Goal: Task Accomplishment & Management: Use online tool/utility

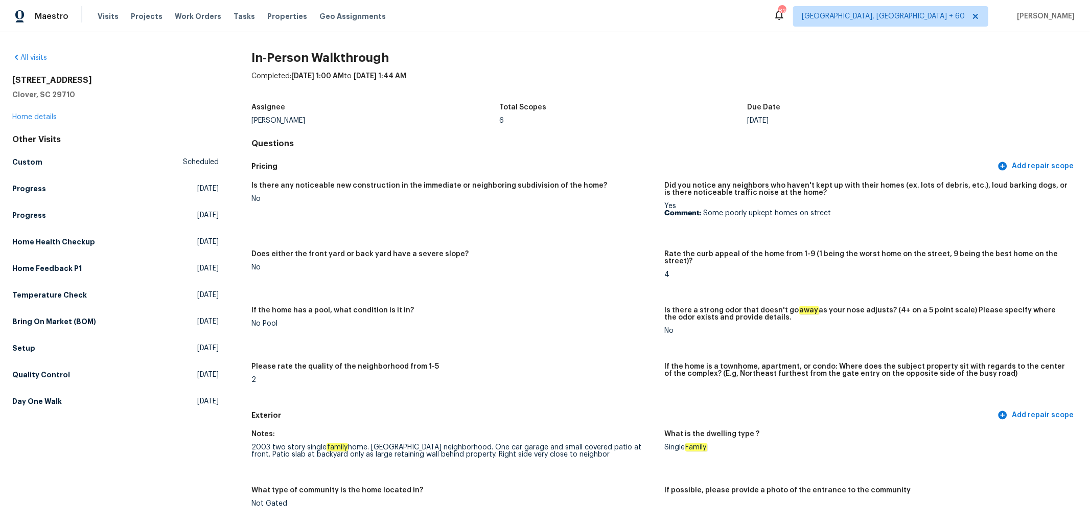
click at [41, 56] on link "All visits" at bounding box center [29, 57] width 35 height 7
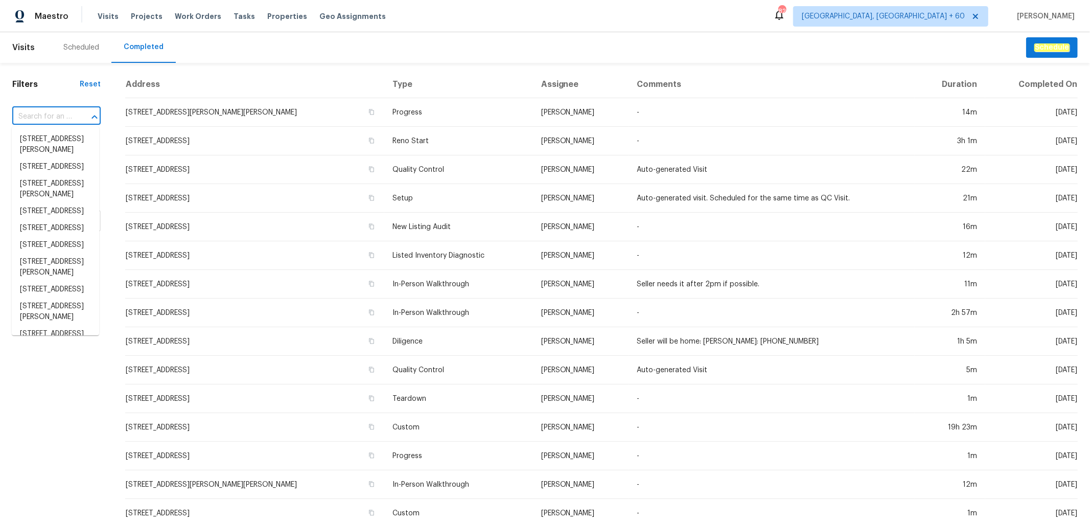
click at [53, 121] on input "text" at bounding box center [42, 117] width 60 height 16
paste input "[STREET_ADDRESS]"
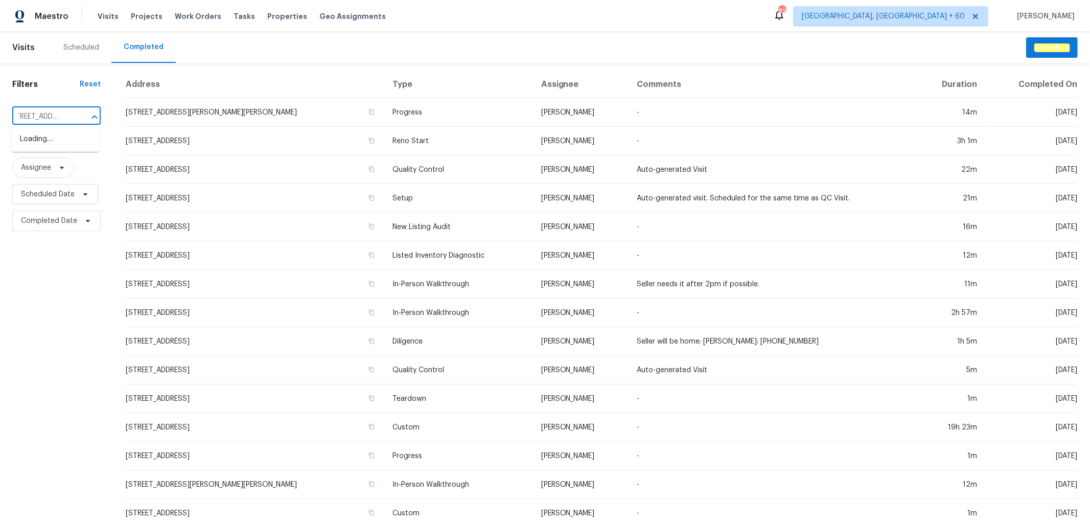
type input "[STREET_ADDRESS]"
click at [48, 144] on li "[STREET_ADDRESS]" at bounding box center [55, 139] width 87 height 17
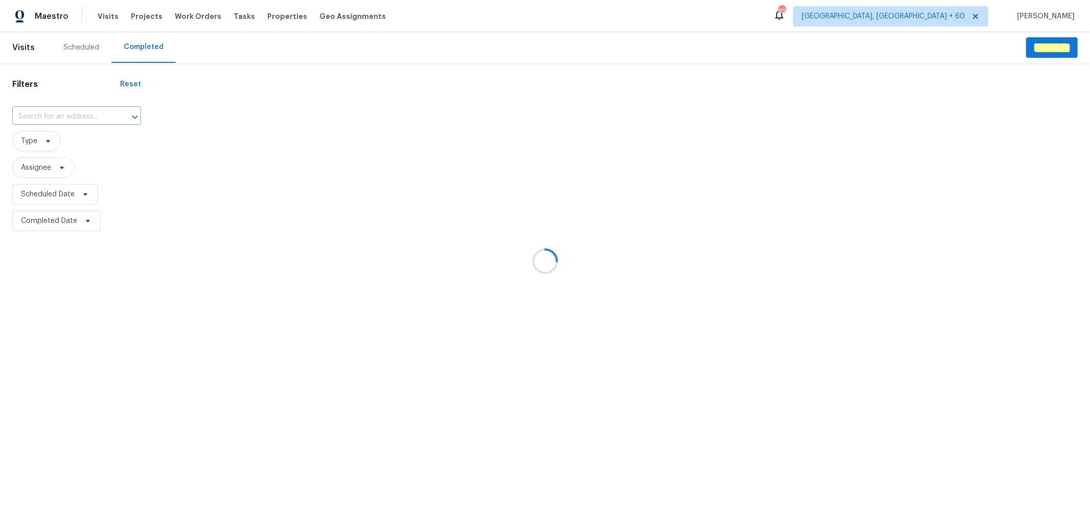
type input "[STREET_ADDRESS]"
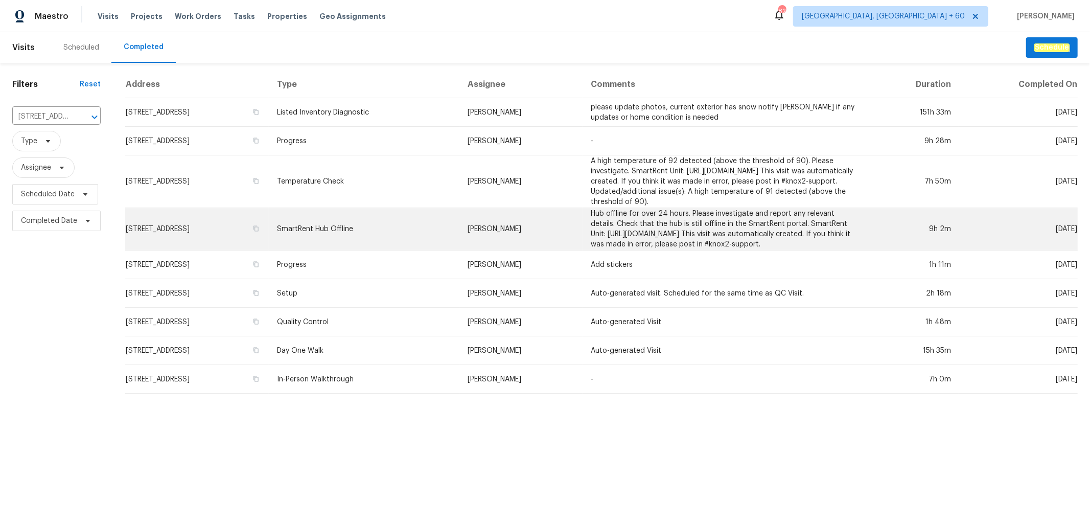
click at [459, 222] on td "SmartRent Hub Offline" at bounding box center [364, 229] width 191 height 42
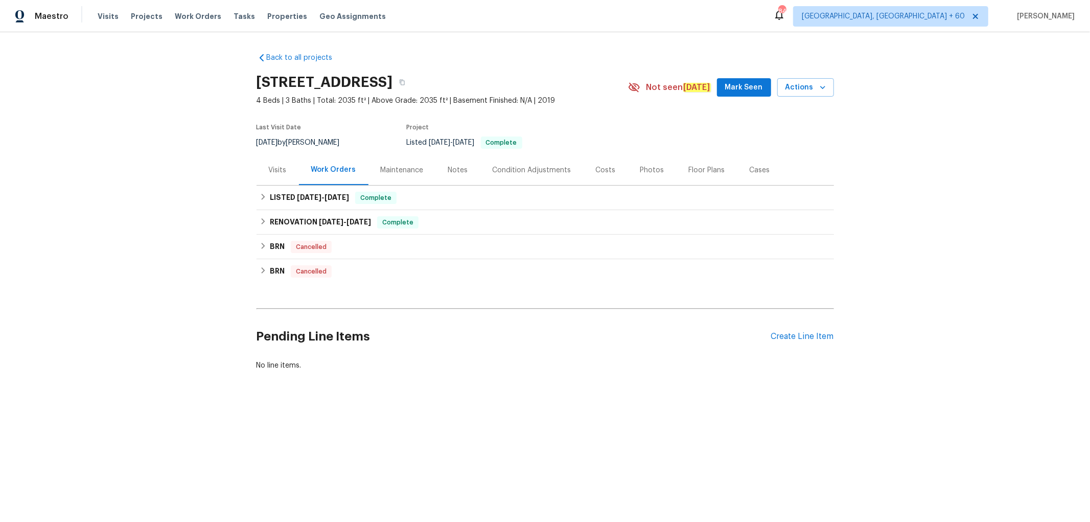
click at [647, 168] on div "Photos" at bounding box center [652, 170] width 24 height 10
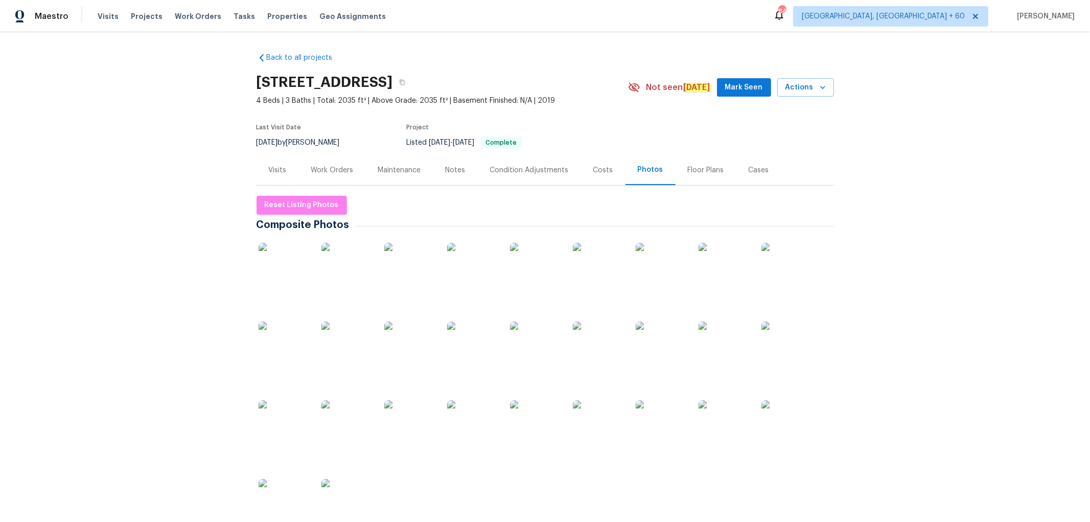
click at [868, 135] on div "Back to all projects [STREET_ADDRESS] 4 Beds | 3 Baths | Total: 2035 ft² | Abov…" at bounding box center [545, 277] width 1090 height 490
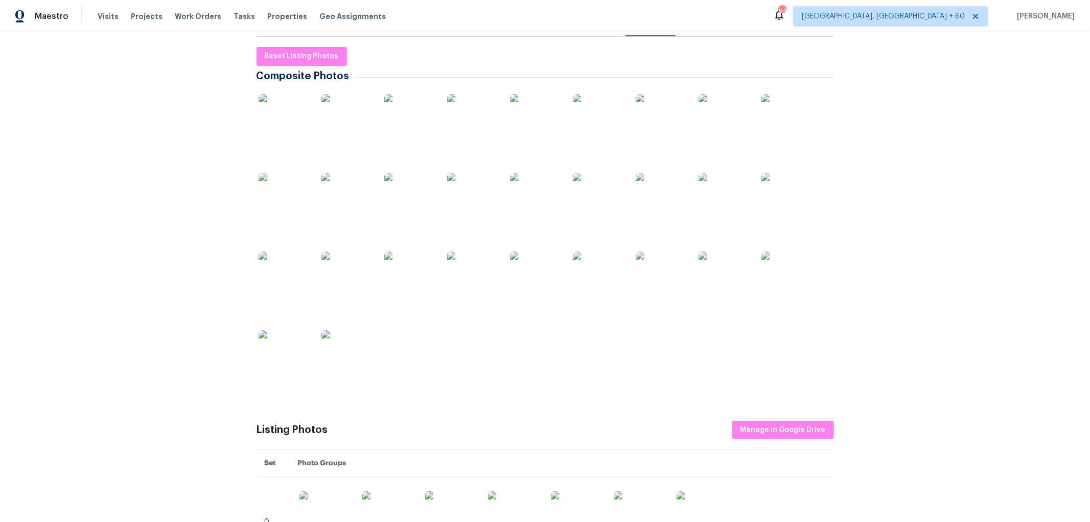
scroll to position [397, 0]
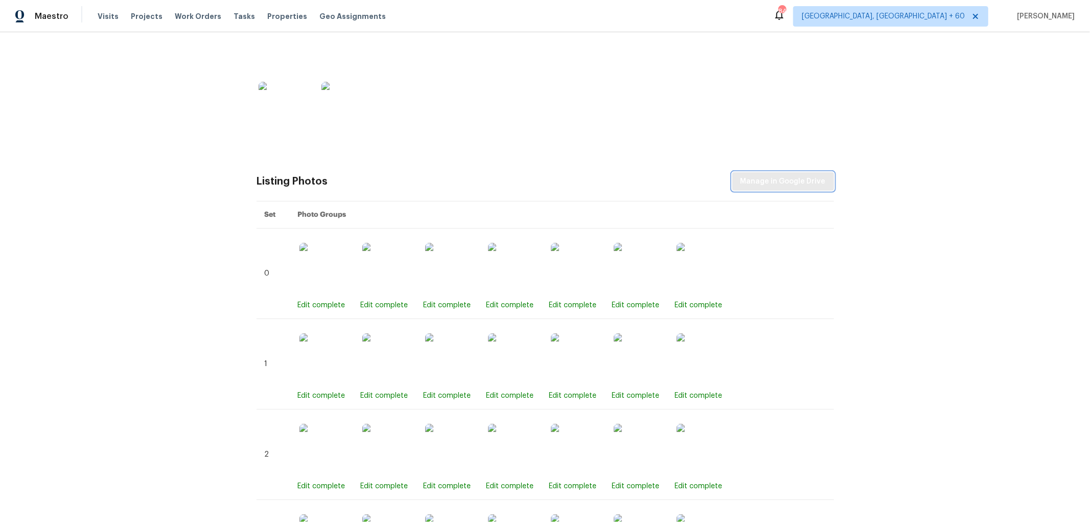
click at [775, 179] on span "Manage in Google Drive" at bounding box center [782, 181] width 85 height 13
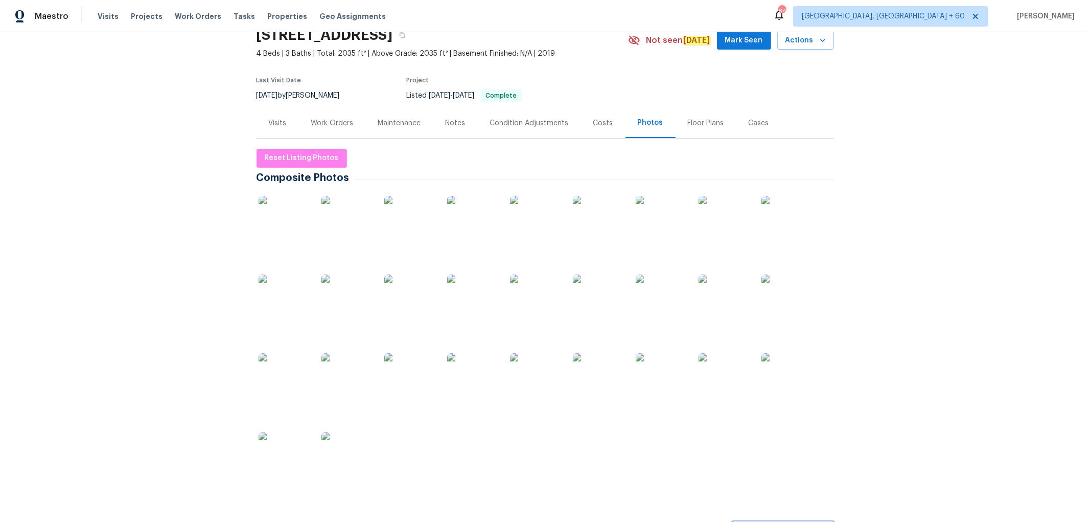
scroll to position [0, 0]
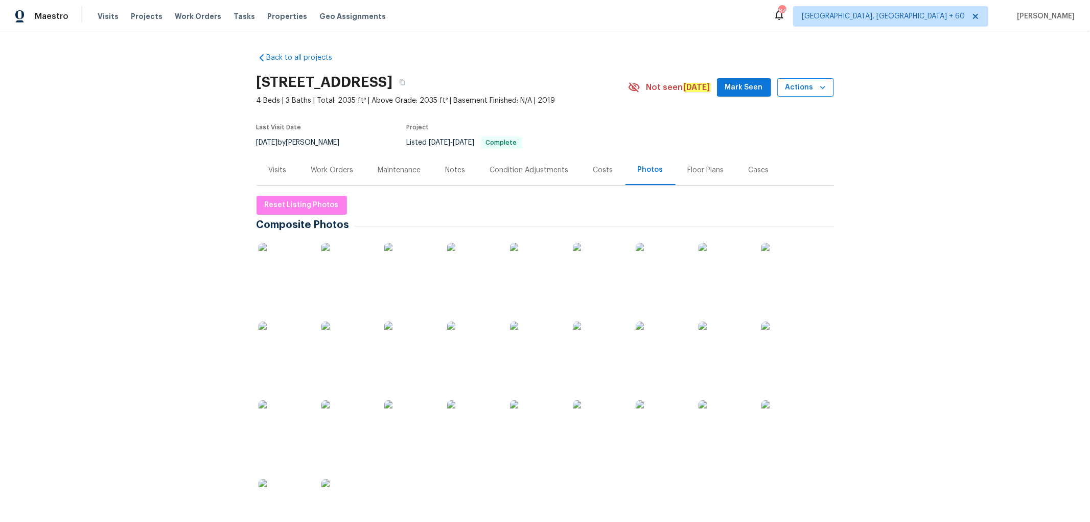
click at [796, 88] on span "Actions" at bounding box center [805, 87] width 40 height 13
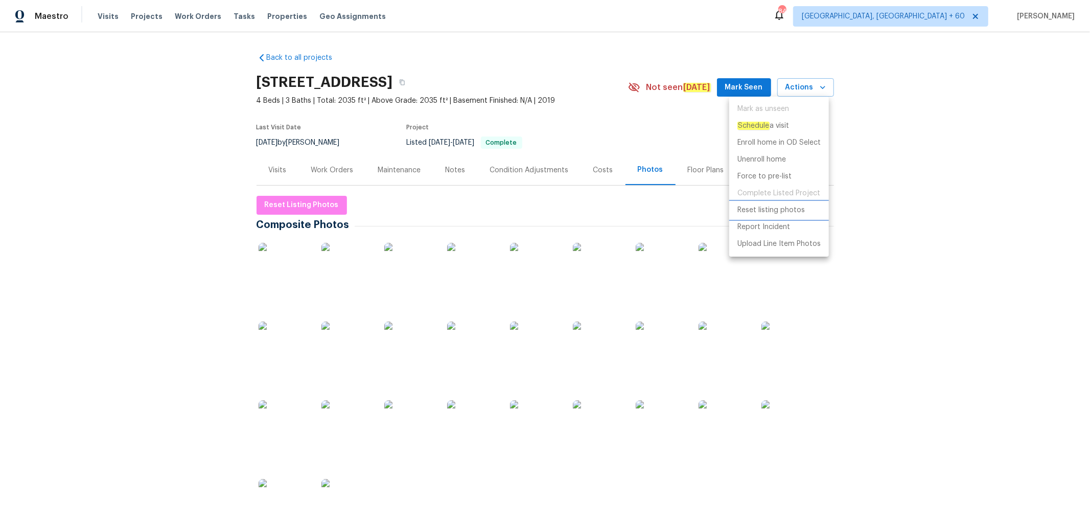
click at [772, 212] on p "Reset listing photos" at bounding box center [770, 210] width 67 height 11
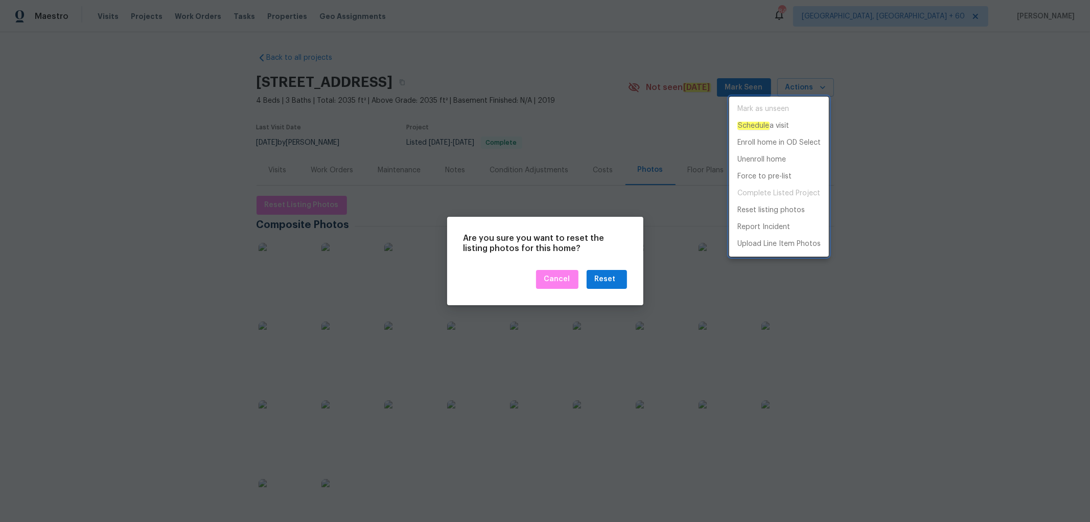
click at [595, 277] on div at bounding box center [545, 261] width 1090 height 522
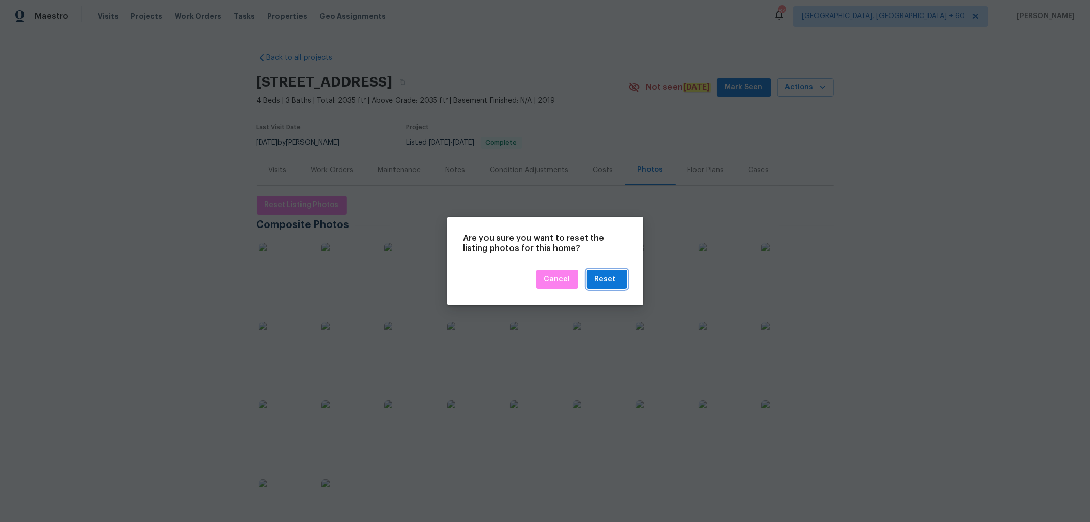
click at [602, 279] on div "Reset" at bounding box center [605, 279] width 21 height 13
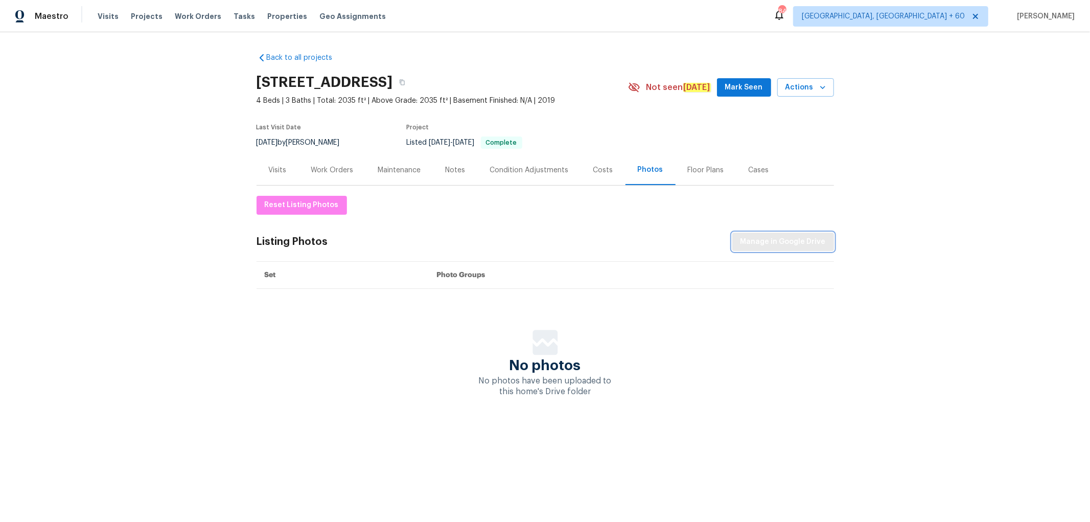
click at [787, 248] on button "Manage in Google Drive" at bounding box center [783, 241] width 102 height 19
